Goal: Navigation & Orientation: Understand site structure

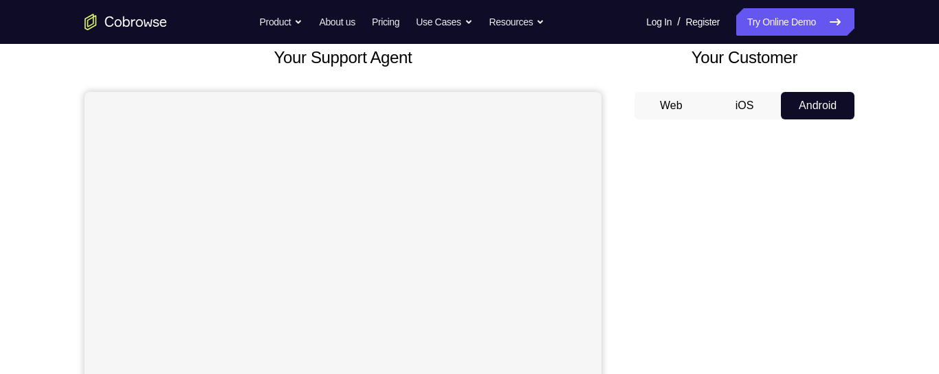
scroll to position [105, 0]
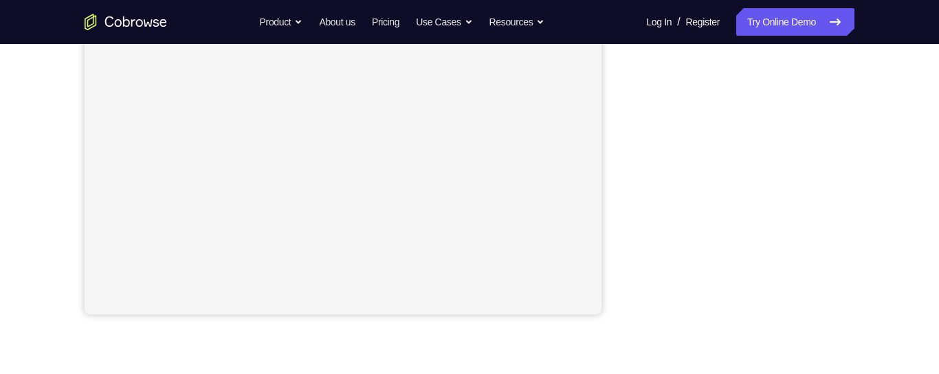
scroll to position [326, 0]
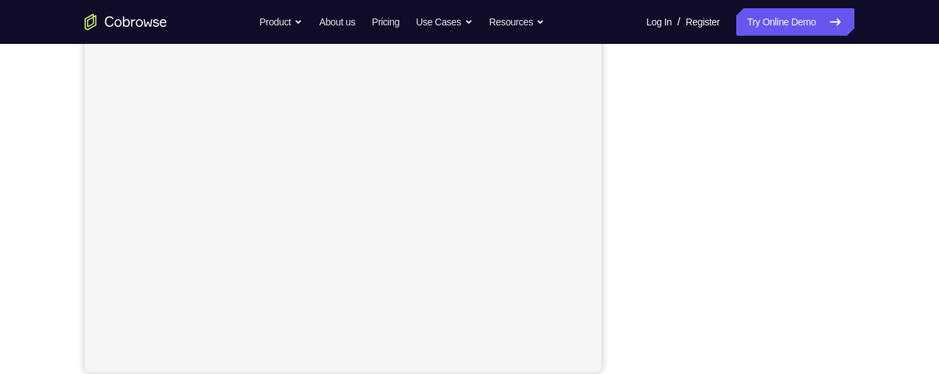
click at [918, 267] on div "Your Support Agent Your Customer Web iOS Android Next Steps We’d be happy to gi…" at bounding box center [469, 230] width 939 height 906
click at [922, 286] on div "Your Support Agent Your Customer Web iOS Android Next Steps We’d be happy to gi…" at bounding box center [469, 234] width 939 height 906
click at [925, 301] on div "Your Support Agent Your Customer Web iOS Android Next Steps We’d be happy to gi…" at bounding box center [469, 234] width 939 height 906
click at [878, 207] on div "Your Support Agent Your Customer Web iOS Android Next Steps We’d be happy to gi…" at bounding box center [469, 252] width 879 height 906
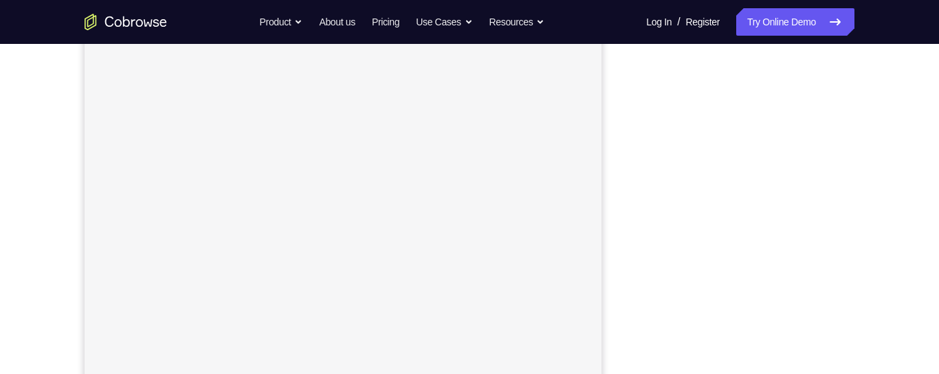
click at [875, 256] on div "Your Support Agent Your Customer Web iOS Android Next Steps We’d be happy to gi…" at bounding box center [469, 317] width 879 height 906
